Goal: Book appointment/travel/reservation

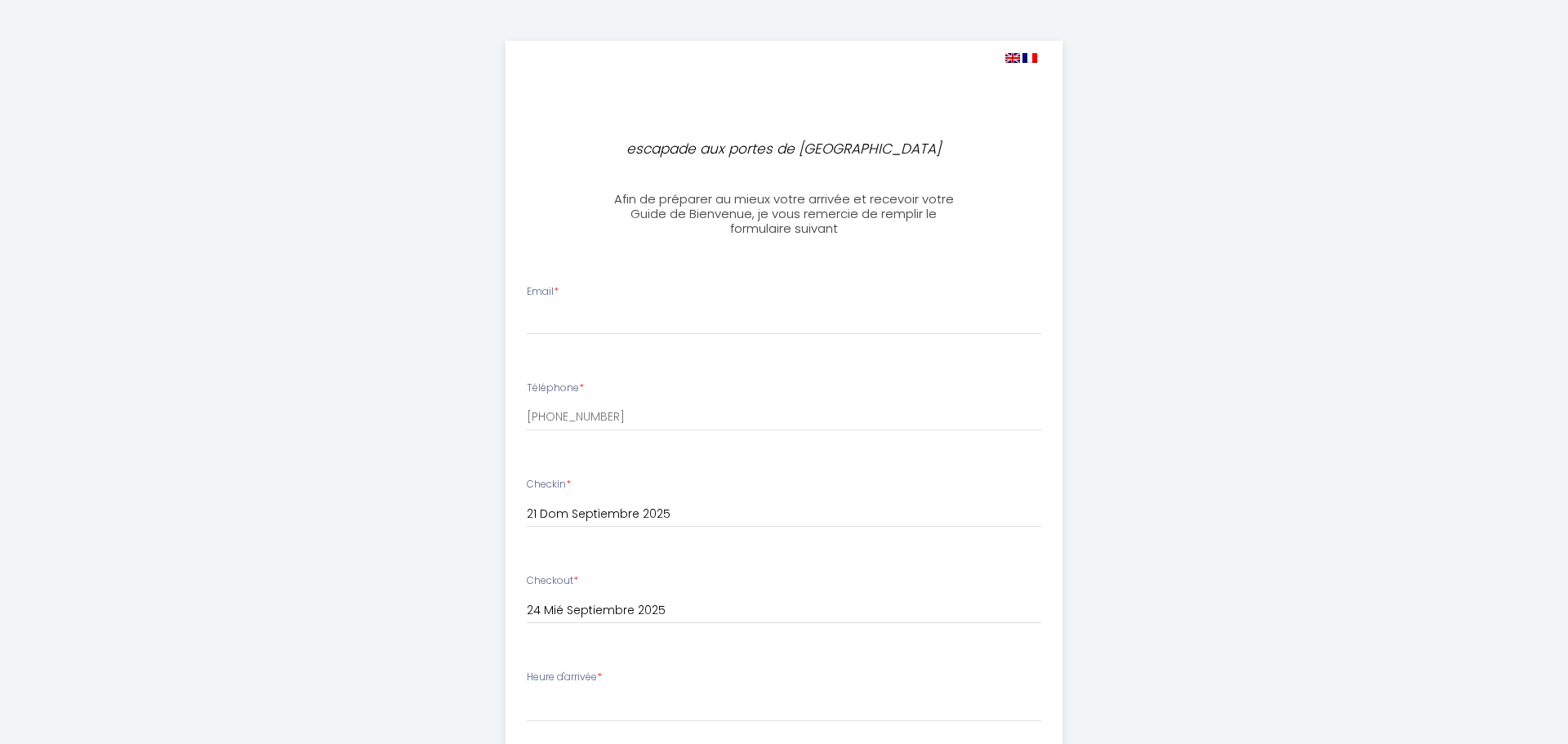
select select
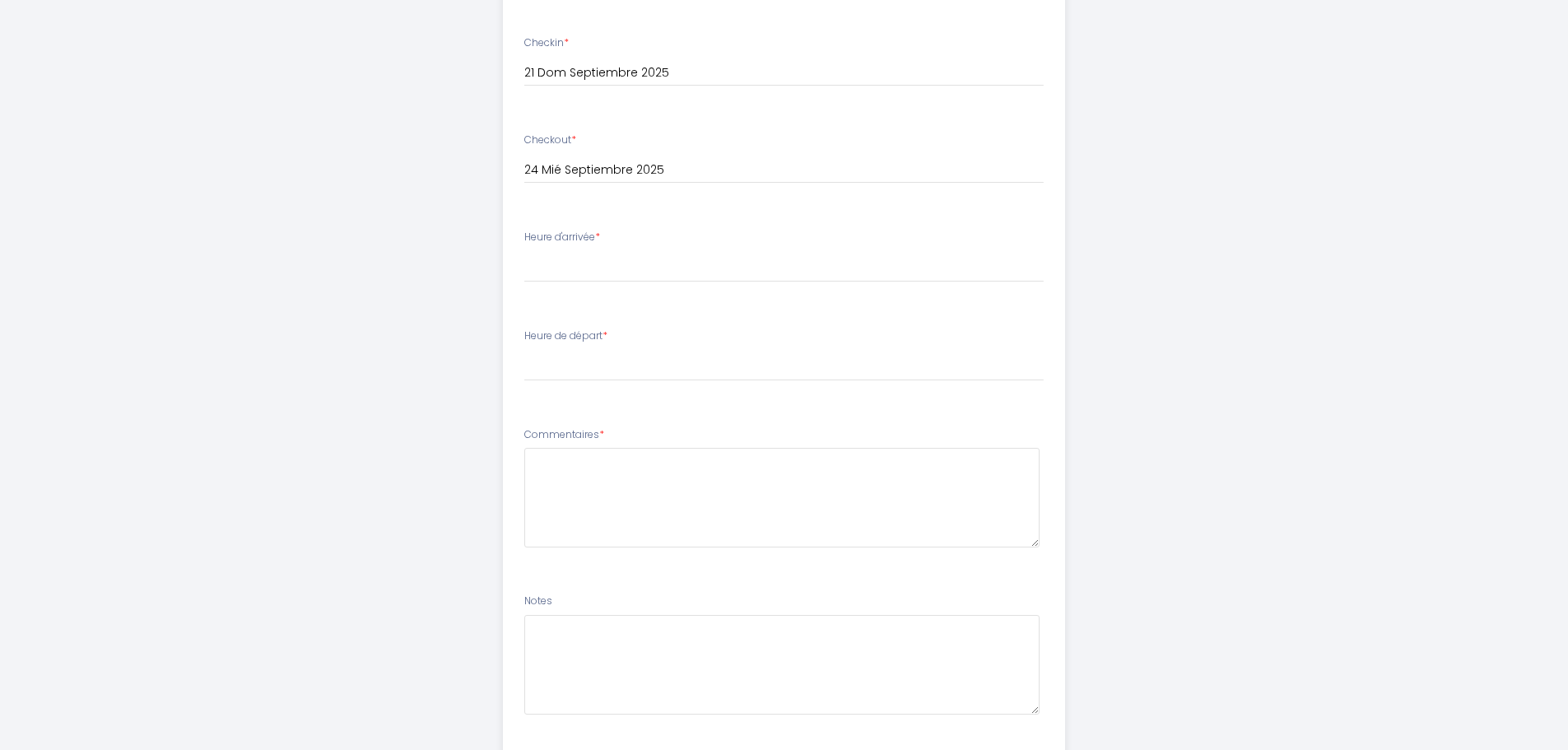
scroll to position [222, 0]
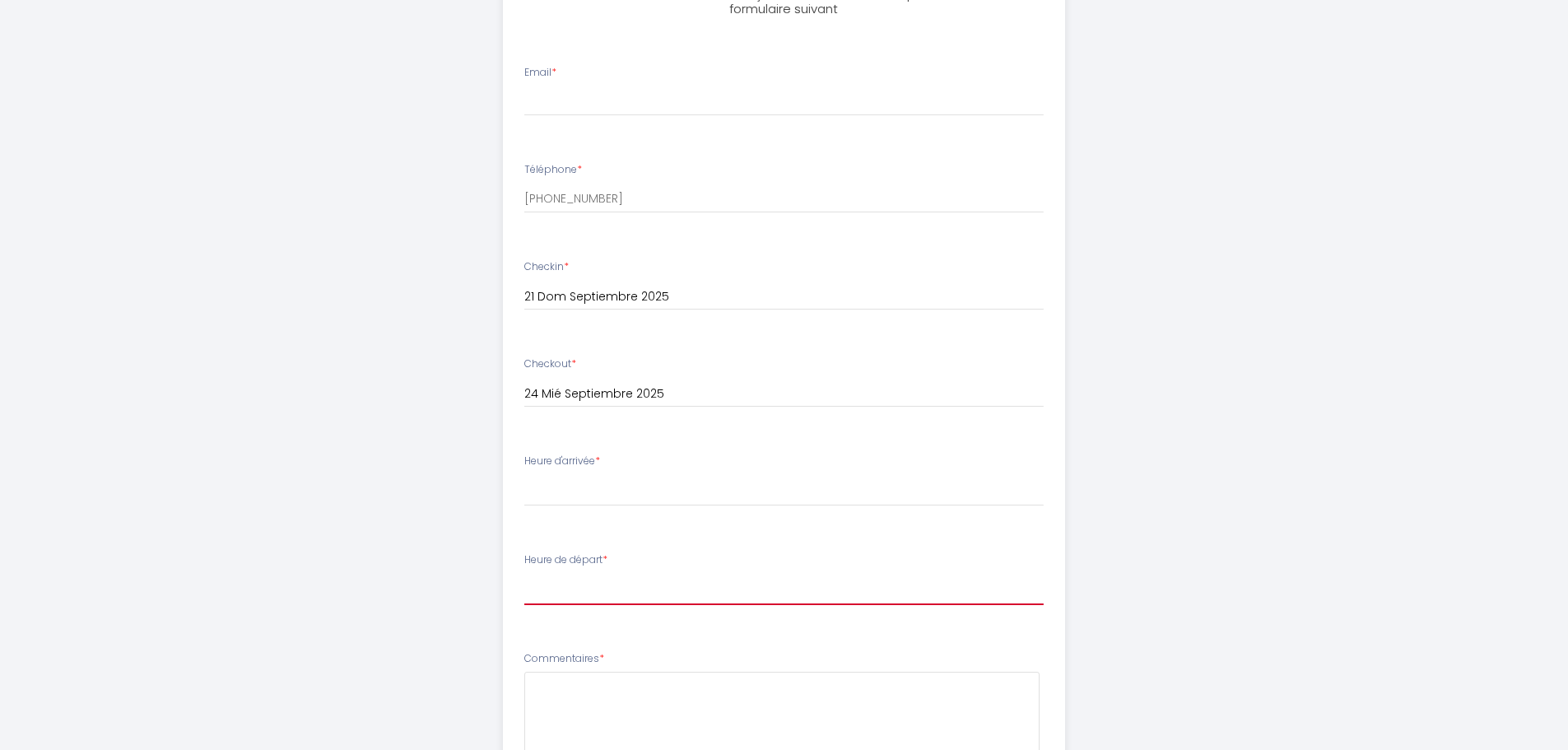
click at [647, 591] on select "00:00 00:30 01:00 01:30 02:00 02:30 03:00 03:30 04:00 04:30 05:00 05:30 06:00 0…" at bounding box center [784, 589] width 520 height 31
click at [485, 509] on div "escapade aux portes de [GEOGRAPHIC_DATA] Afin de préparer au mieux votre arrivé…" at bounding box center [784, 429] width 843 height 1301
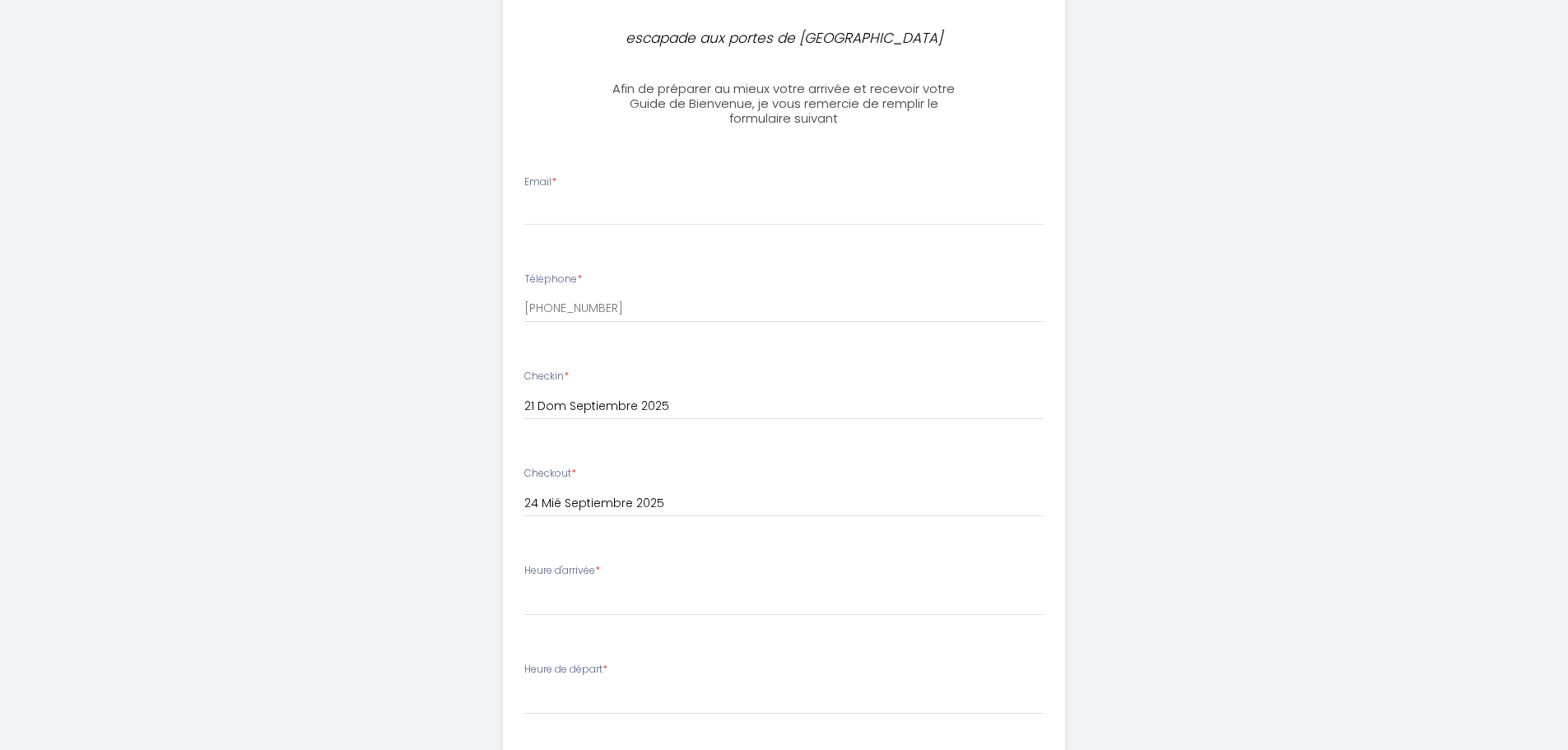
scroll to position [0, 0]
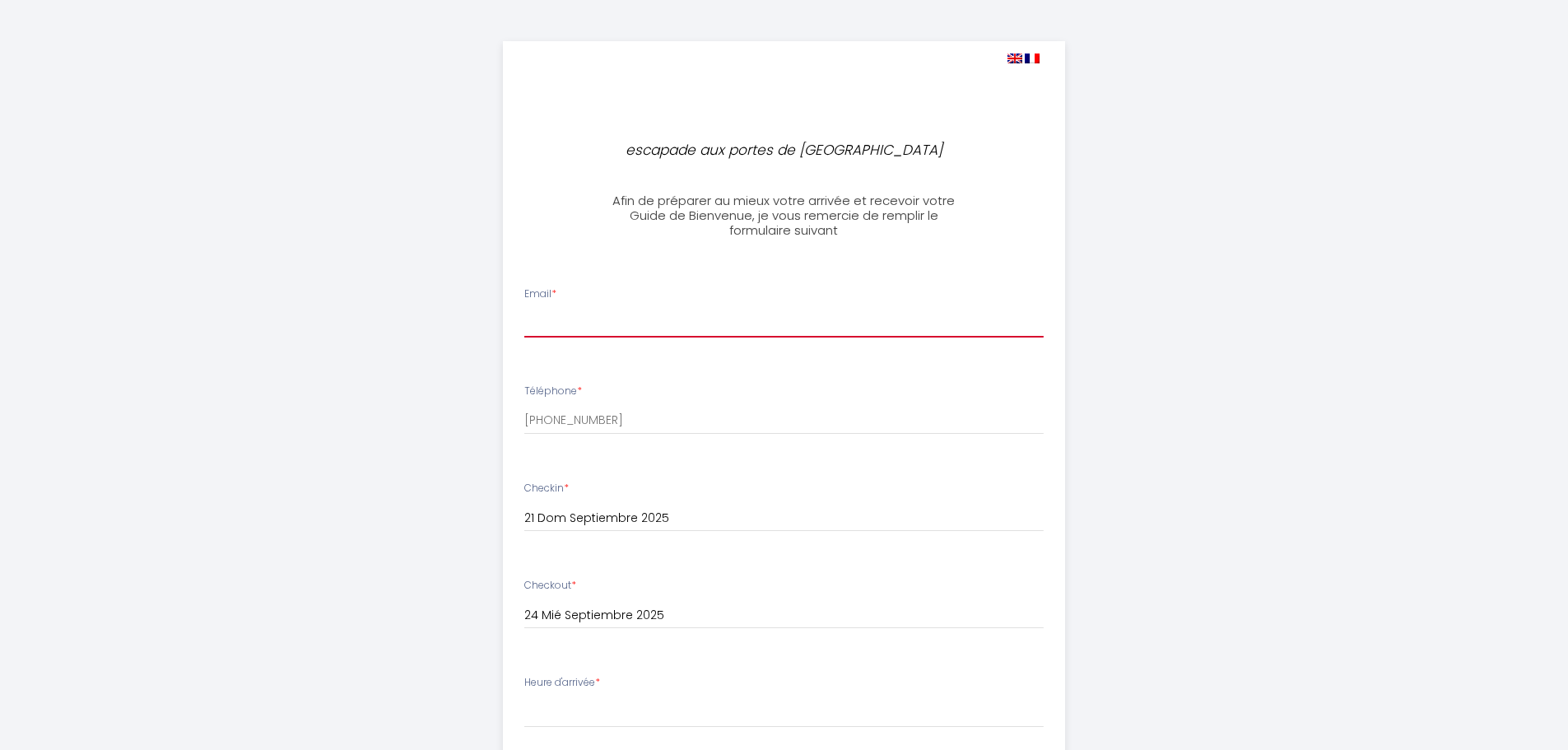
click at [617, 320] on input "Email *" at bounding box center [784, 323] width 520 height 30
type input "[EMAIL_ADDRESS][DOMAIN_NAME]"
click at [1107, 314] on div "escapade aux portes de [GEOGRAPHIC_DATA] Afin de préparer au mieux votre arrivé…" at bounding box center [784, 651] width 843 height 1301
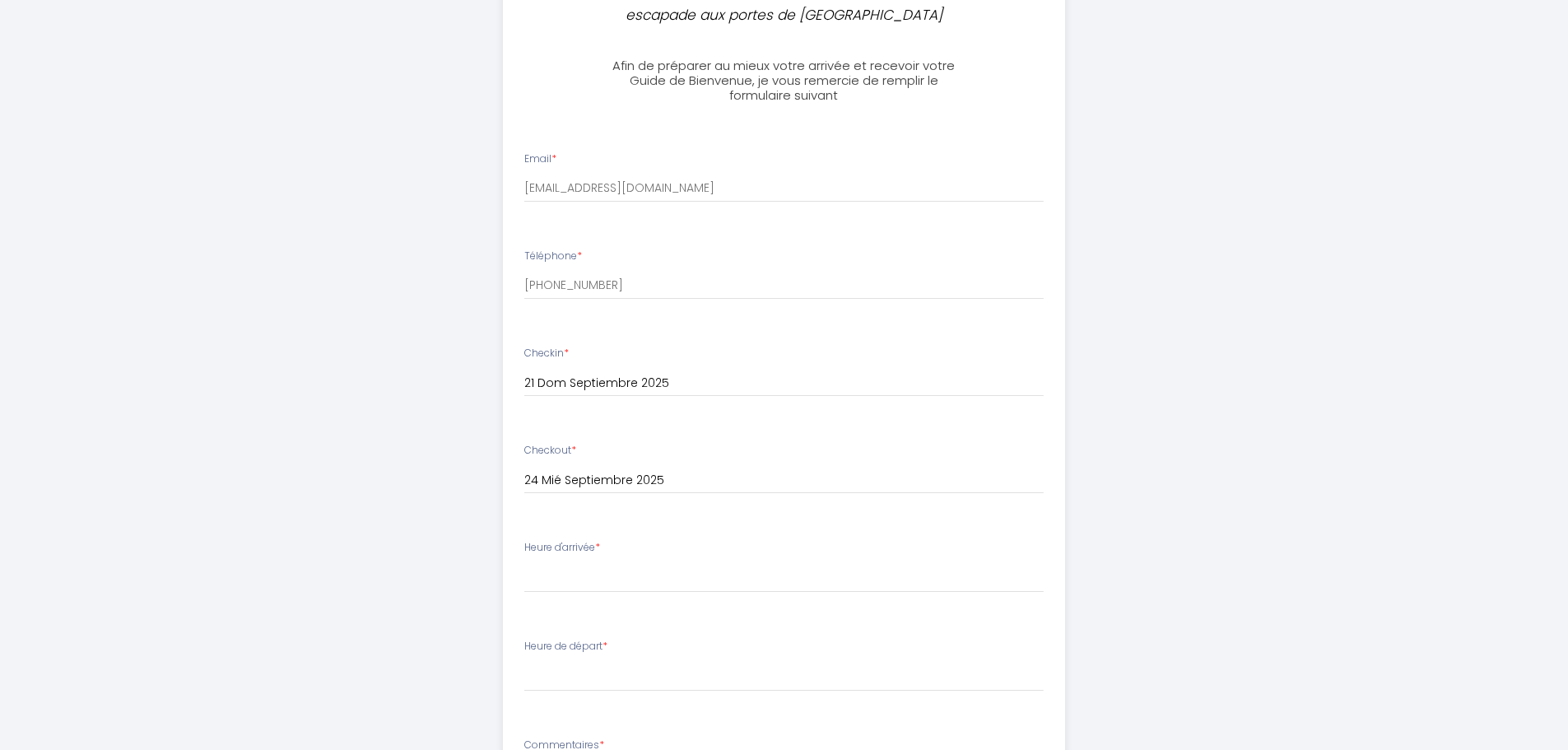
scroll to position [164, 0]
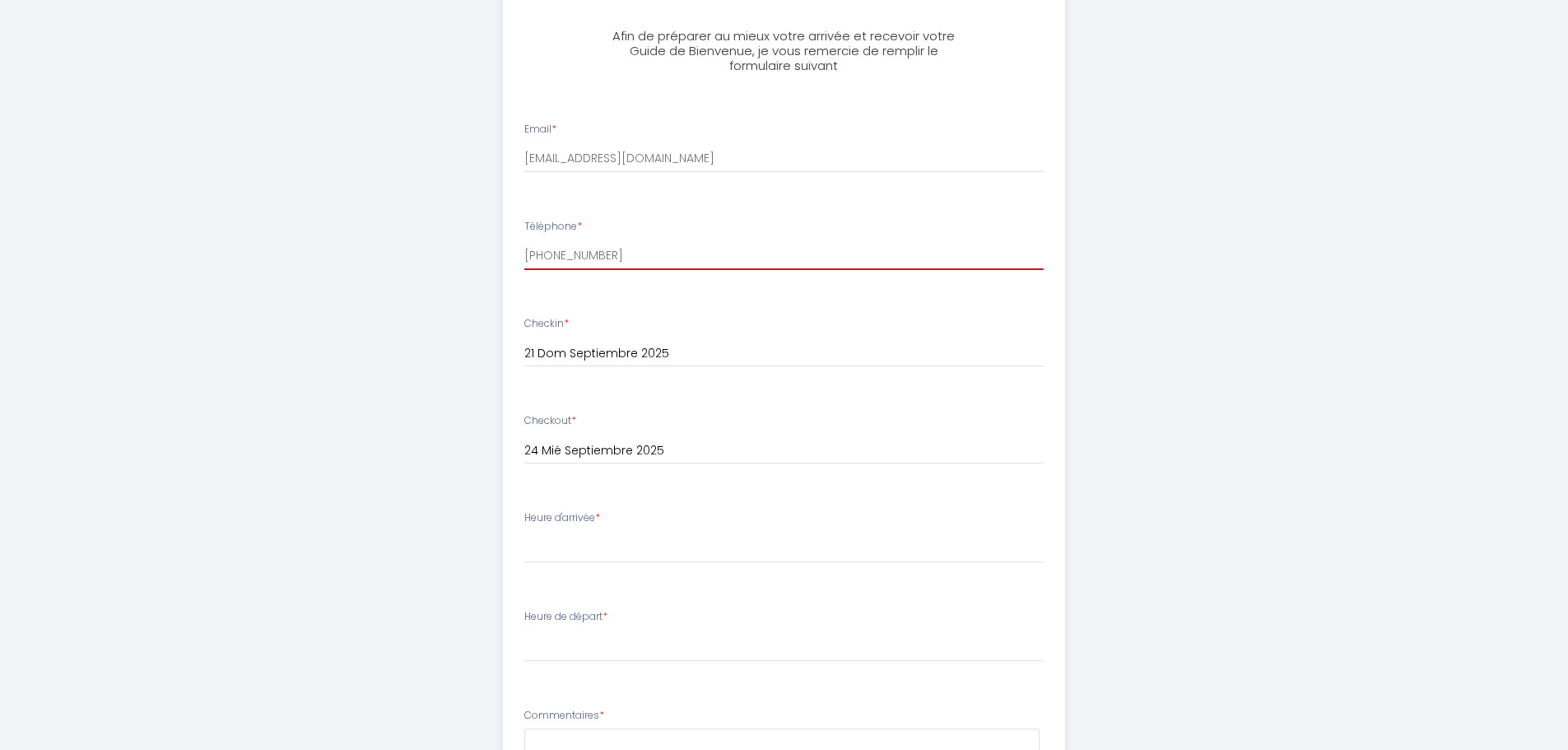
click at [560, 256] on input "[PHONE_NUMBER]" at bounding box center [784, 255] width 520 height 30
drag, startPoint x: 568, startPoint y: 253, endPoint x: 619, endPoint y: 258, distance: 51.2
click at [619, 258] on input "[PHONE_NUMBER]" at bounding box center [784, 255] width 520 height 30
type input "[PHONE_NUMBER]"
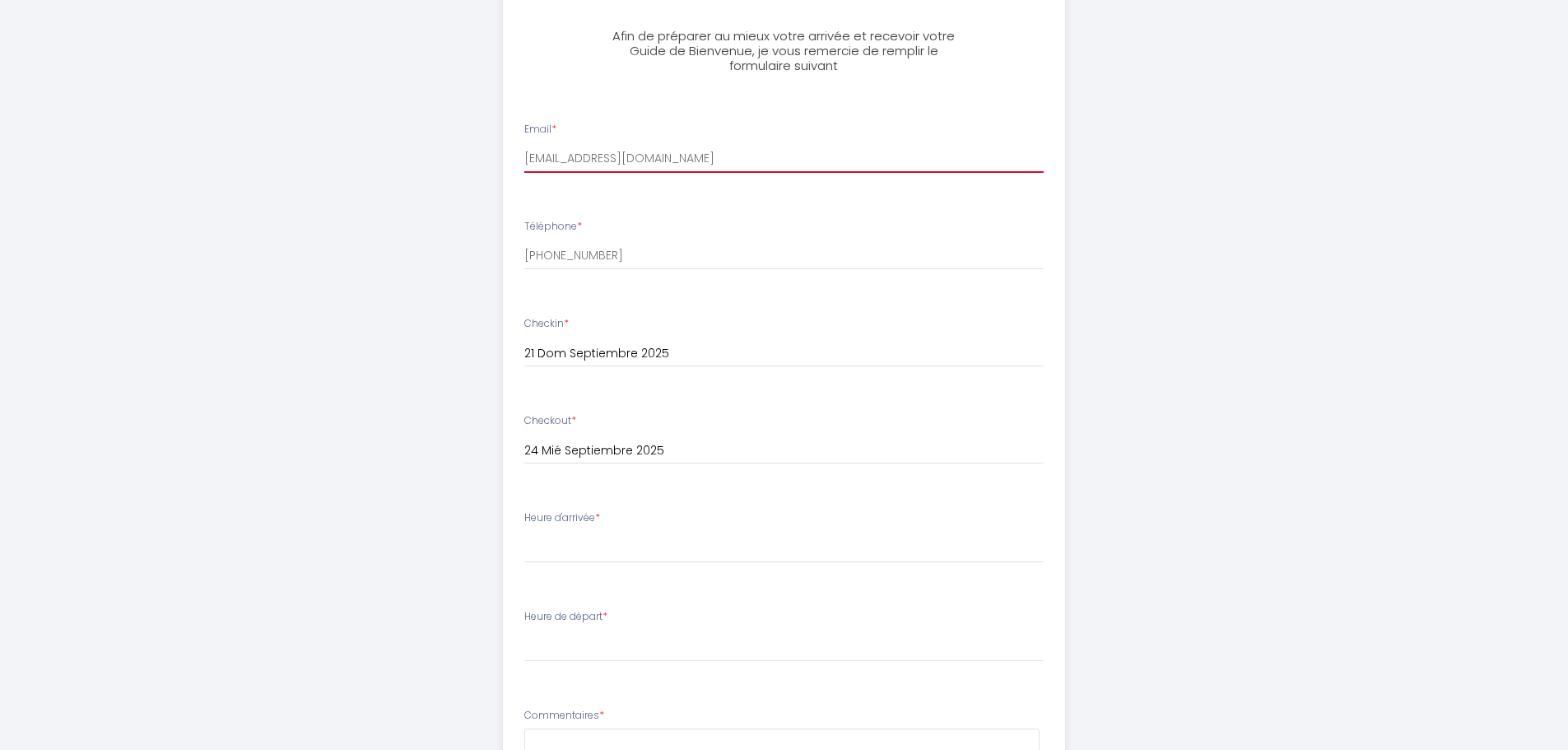
drag, startPoint x: 693, startPoint y: 157, endPoint x: 352, endPoint y: 116, distance: 343.5
click at [317, 109] on div "escapade aux portes de [GEOGRAPHIC_DATA] Afin de préparer au mieux votre arrivé…" at bounding box center [784, 486] width 1568 height 1301
click at [1220, 311] on div "escapade aux portes de [GEOGRAPHIC_DATA] Afin de préparer au mieux votre arrivé…" at bounding box center [784, 486] width 1568 height 1301
